Goal: Check status: Check status

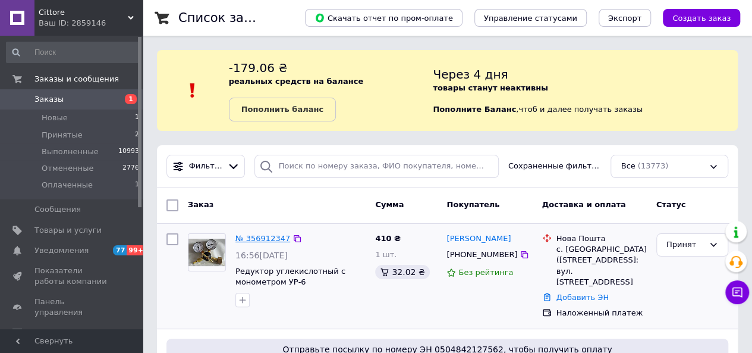
click at [250, 239] on link "№ 356912347" at bounding box center [263, 238] width 55 height 9
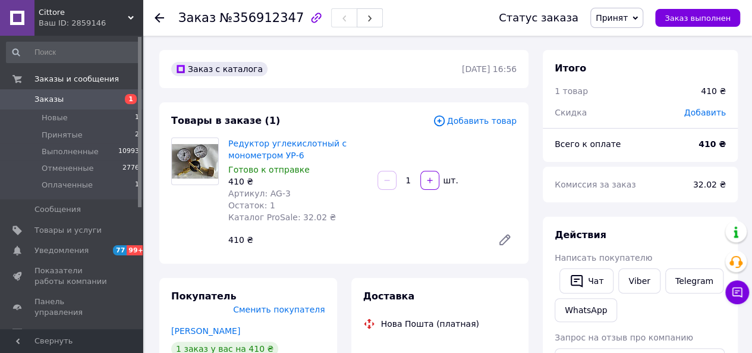
scroll to position [178, 0]
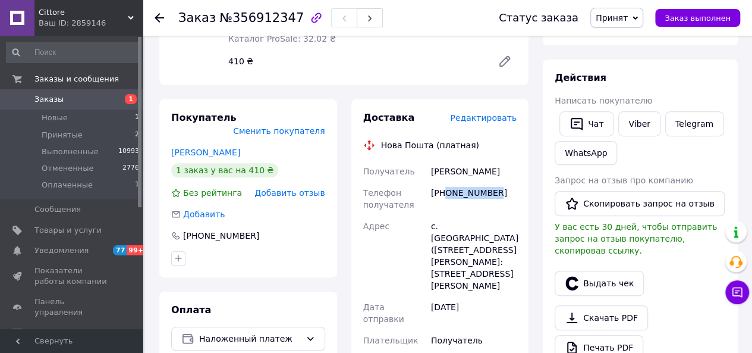
drag, startPoint x: 446, startPoint y: 194, endPoint x: 496, endPoint y: 199, distance: 50.2
click at [496, 199] on div "[PHONE_NUMBER]" at bounding box center [474, 198] width 90 height 33
copy div "0665004006"
drag, startPoint x: 502, startPoint y: 174, endPoint x: 427, endPoint y: 174, distance: 74.9
click at [429, 174] on div "Павлишин Віталій" at bounding box center [474, 171] width 90 height 21
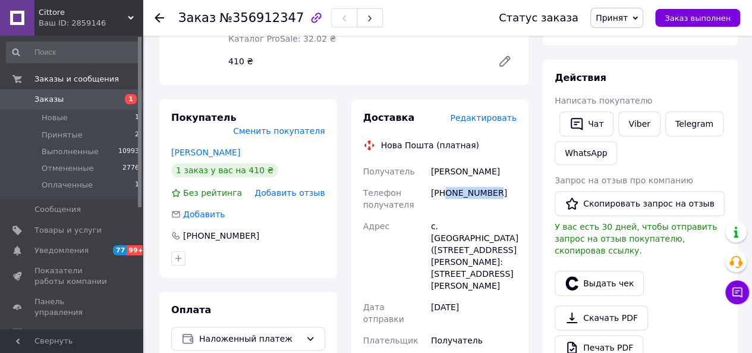
copy div "Павлишин Віталій"
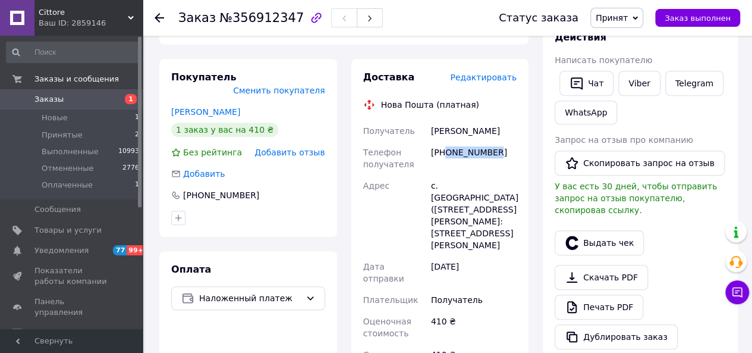
scroll to position [238, 0]
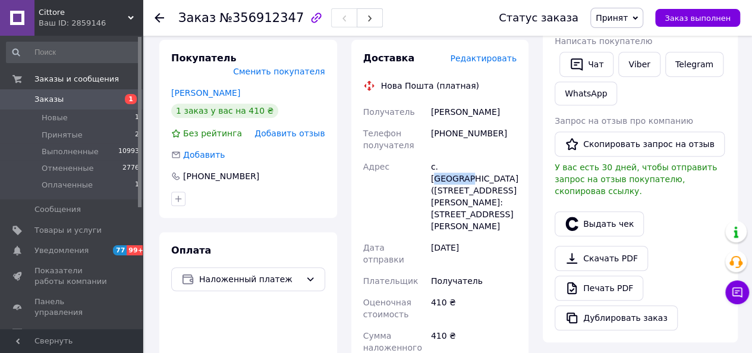
drag, startPoint x: 442, startPoint y: 165, endPoint x: 475, endPoint y: 171, distance: 33.4
click at [475, 171] on div "с. [GEOGRAPHIC_DATA] ([STREET_ADDRESS][PERSON_NAME]: [STREET_ADDRESS][PERSON_NA…" at bounding box center [474, 196] width 90 height 81
click at [467, 171] on div "с. [GEOGRAPHIC_DATA] ([STREET_ADDRESS][PERSON_NAME]: [STREET_ADDRESS][PERSON_NA…" at bounding box center [474, 196] width 90 height 81
drag, startPoint x: 440, startPoint y: 168, endPoint x: 475, endPoint y: 170, distance: 35.8
click at [475, 170] on div "с. [GEOGRAPHIC_DATA] ([STREET_ADDRESS][PERSON_NAME]: [STREET_ADDRESS][PERSON_NA…" at bounding box center [474, 196] width 90 height 81
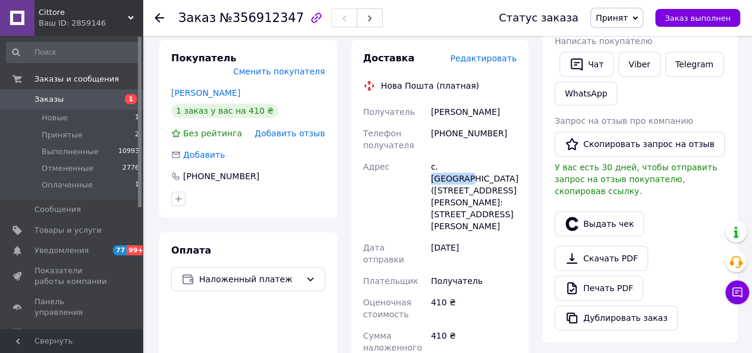
copy div "Подгайцы"
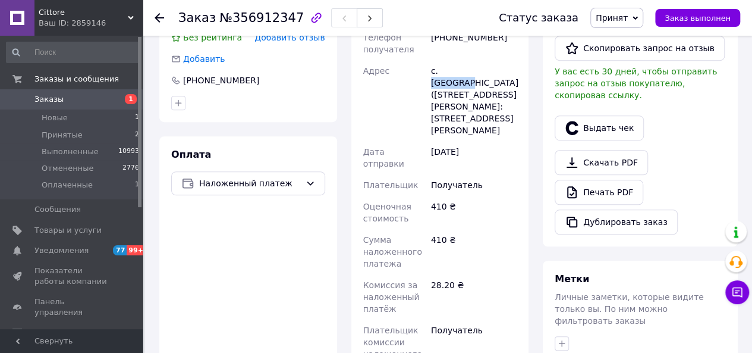
scroll to position [416, 0]
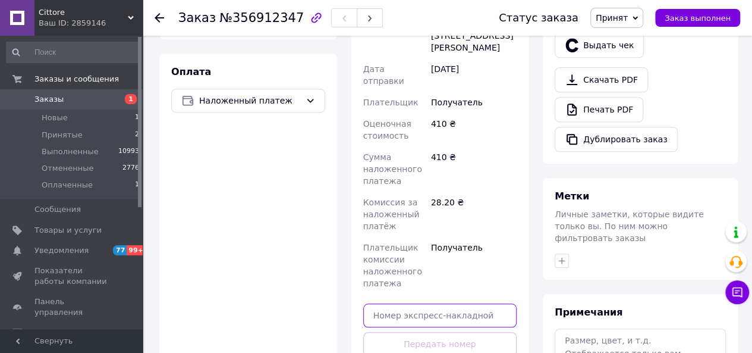
paste input "20451225307532"
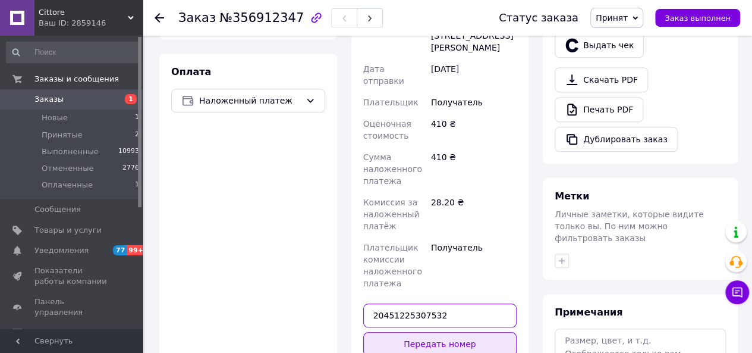
type input "20451225307532"
click at [484, 332] on button "Передать номер" at bounding box center [440, 344] width 154 height 24
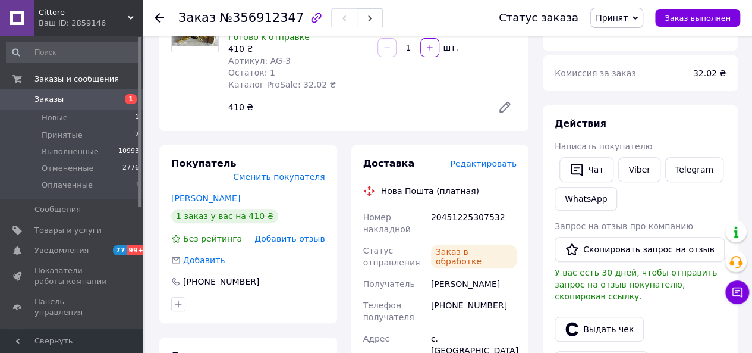
scroll to position [238, 0]
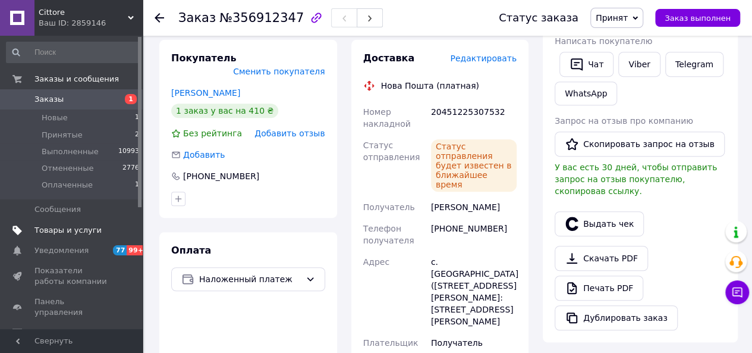
click at [68, 230] on span "Товары и услуги" at bounding box center [67, 230] width 67 height 11
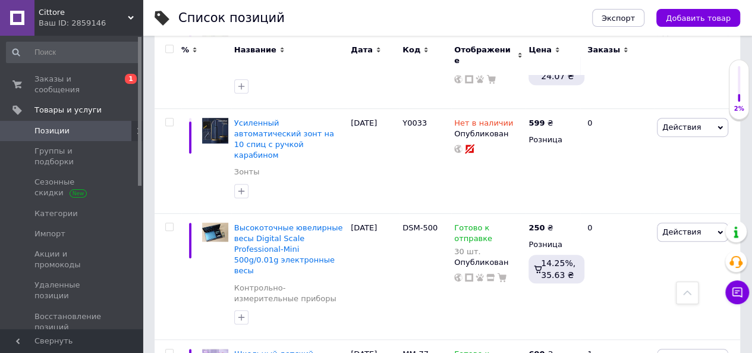
scroll to position [297, 0]
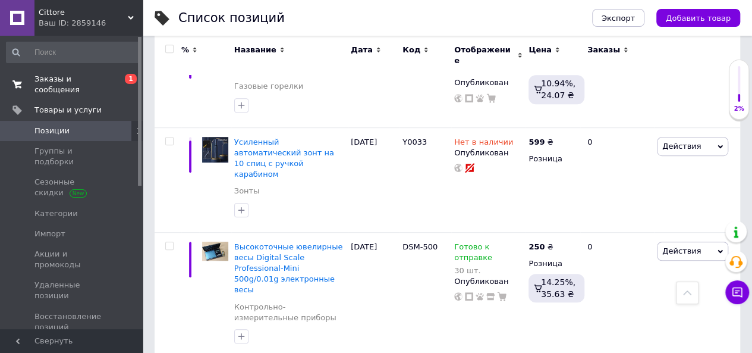
click at [85, 72] on link "Заказы и сообщения 0 1" at bounding box center [73, 84] width 146 height 31
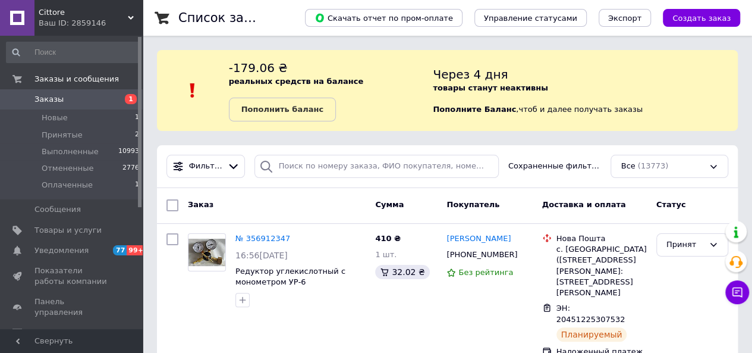
click at [61, 101] on span "Заказы" at bounding box center [72, 99] width 76 height 11
